Goal: Register for event/course

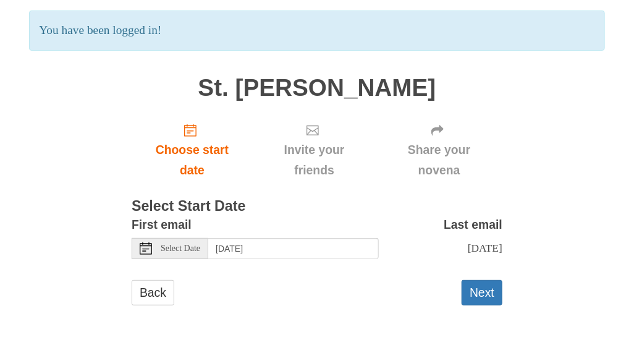
scroll to position [90, 0]
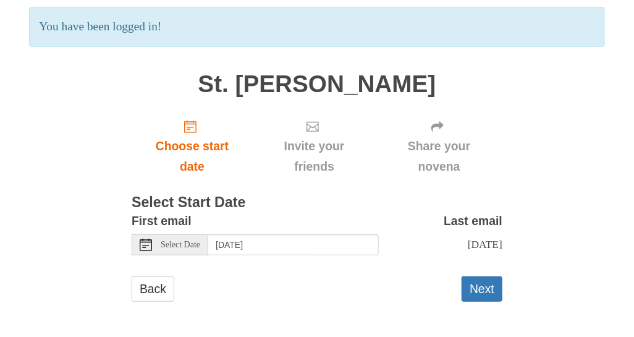
click at [194, 245] on span "Select Date" at bounding box center [181, 244] width 40 height 9
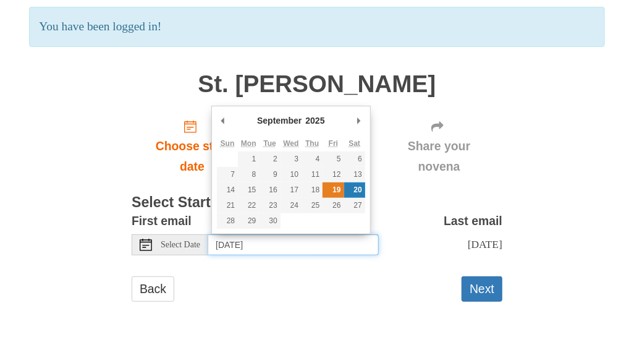
type input "Friday, September 19th"
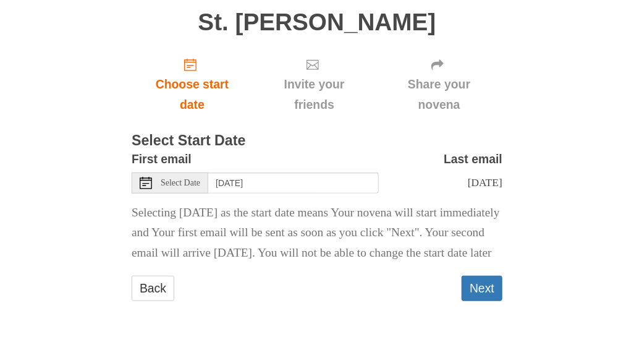
scroll to position [170, 0]
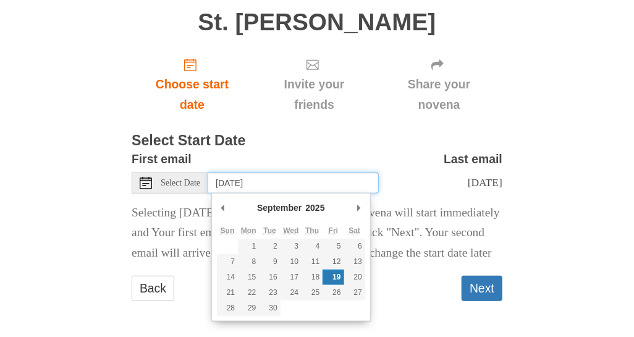
click at [309, 172] on input "Friday, September 19th" at bounding box center [293, 182] width 171 height 21
type input "Saturday, September 20th"
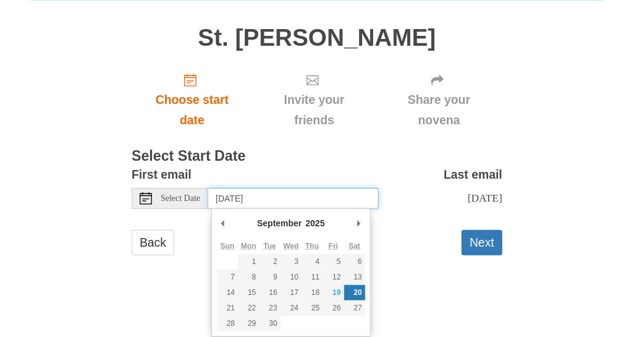
scroll to position [90, 0]
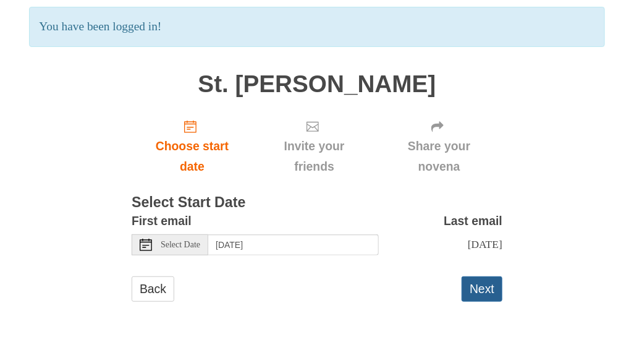
click at [491, 290] on button "Next" at bounding box center [482, 288] width 41 height 25
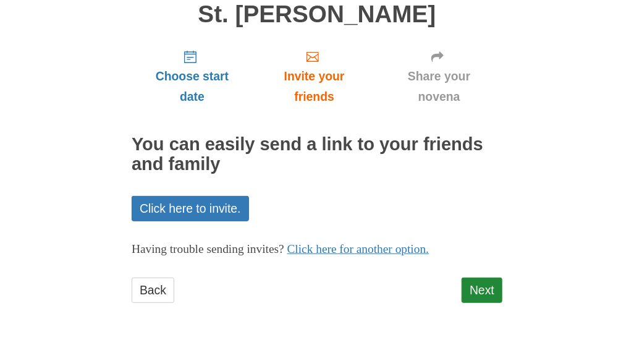
scroll to position [103, 0]
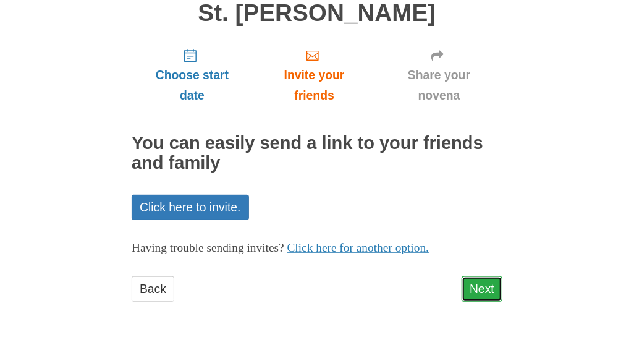
click at [470, 287] on link "Next" at bounding box center [482, 288] width 41 height 25
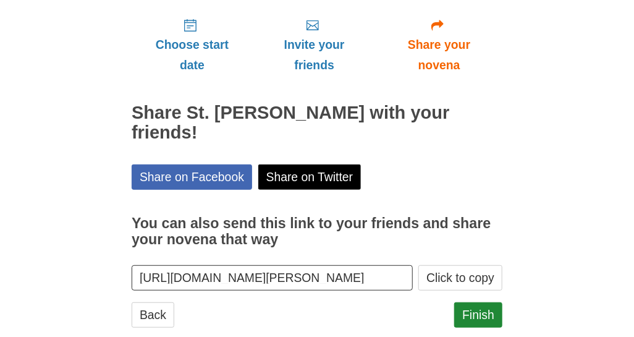
scroll to position [159, 0]
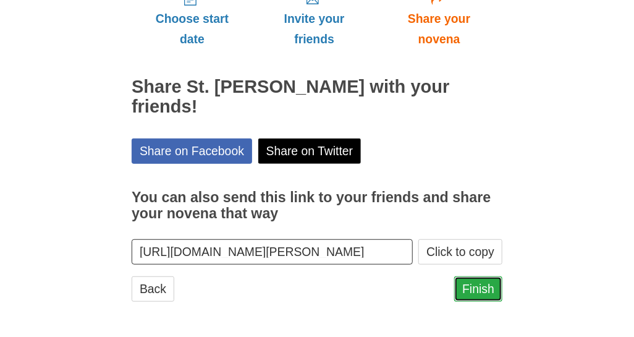
click at [472, 287] on link "Finish" at bounding box center [478, 288] width 48 height 25
